Goal: Transaction & Acquisition: Purchase product/service

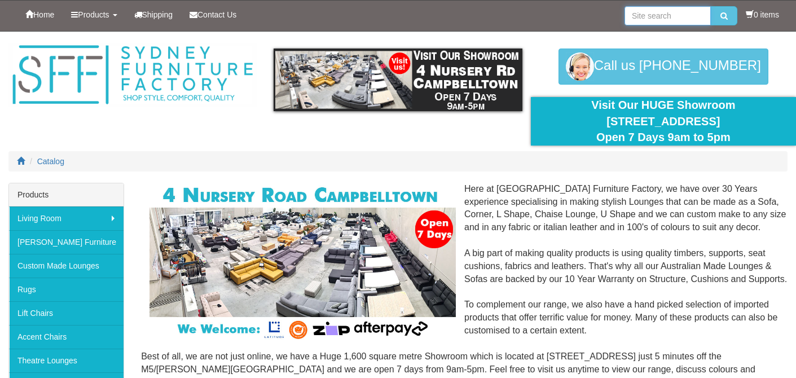
click at [643, 15] on input "search" at bounding box center [668, 15] width 86 height 19
type input "blanket box"
click at [711, 6] on button "submit" at bounding box center [724, 15] width 27 height 19
